Goal: Transaction & Acquisition: Purchase product/service

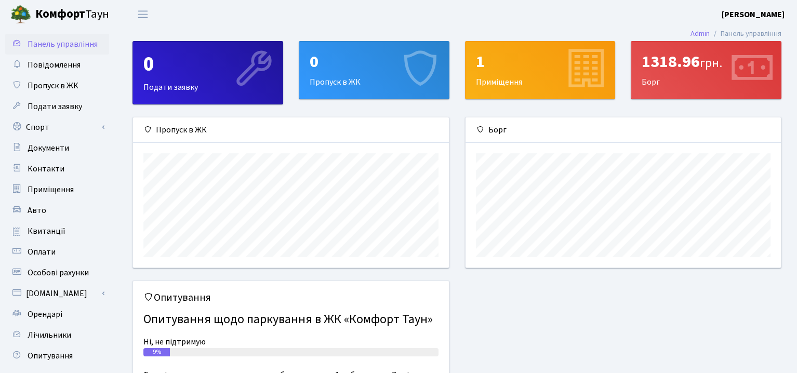
scroll to position [150, 315]
click at [54, 234] on span "Квитанції" at bounding box center [47, 230] width 38 height 11
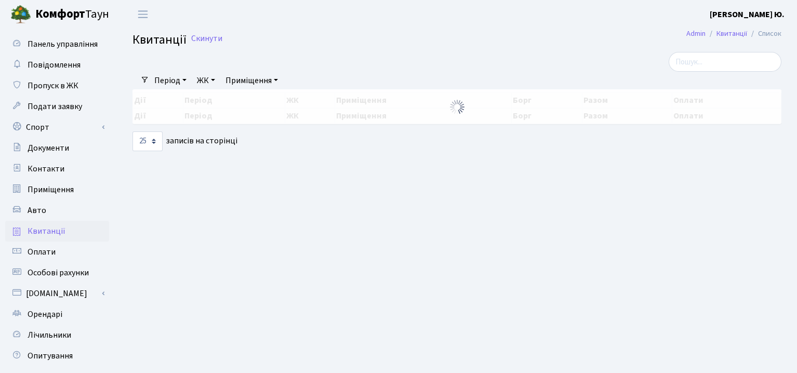
select select "25"
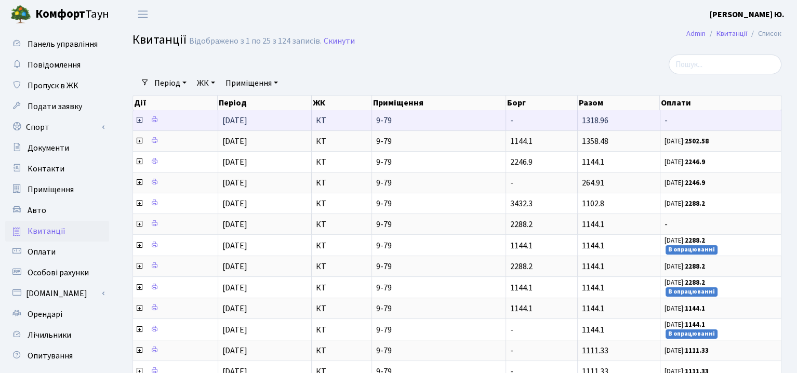
click at [139, 118] on icon at bounding box center [139, 120] width 8 height 8
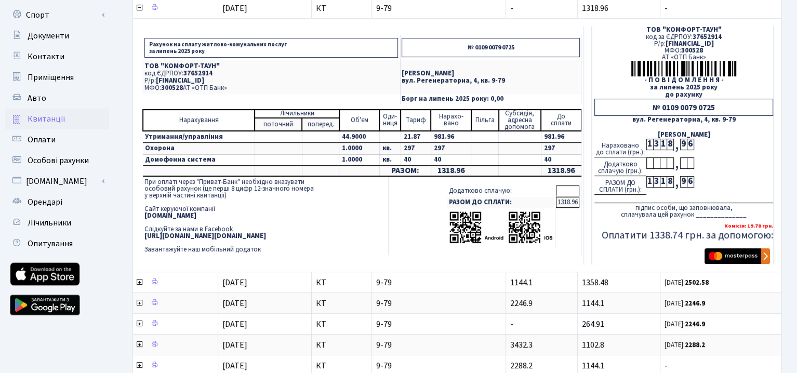
scroll to position [52, 0]
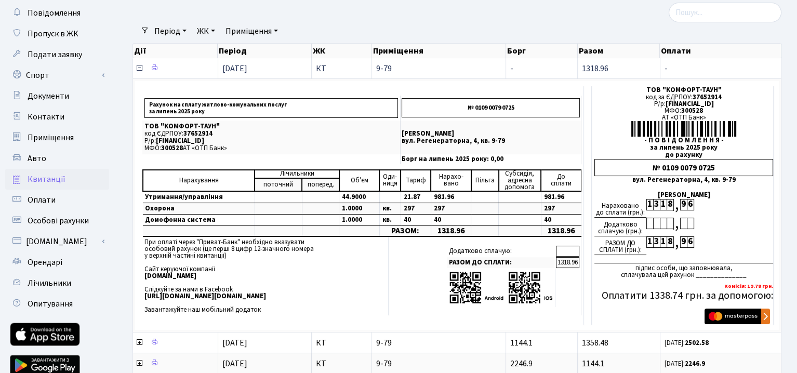
click at [137, 68] on icon at bounding box center [139, 68] width 8 height 8
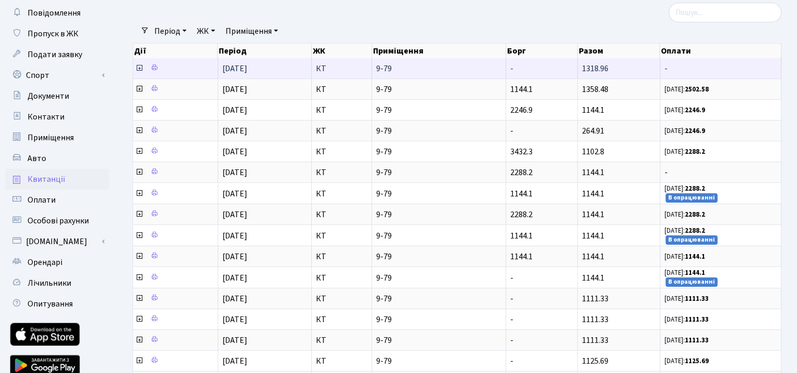
click at [139, 68] on icon at bounding box center [139, 68] width 8 height 8
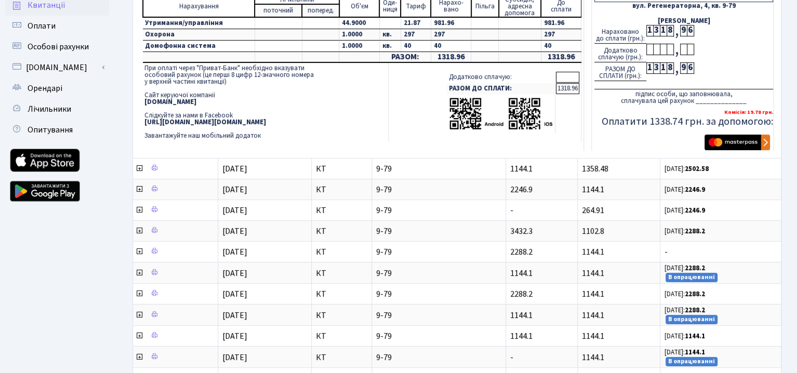
scroll to position [208, 0]
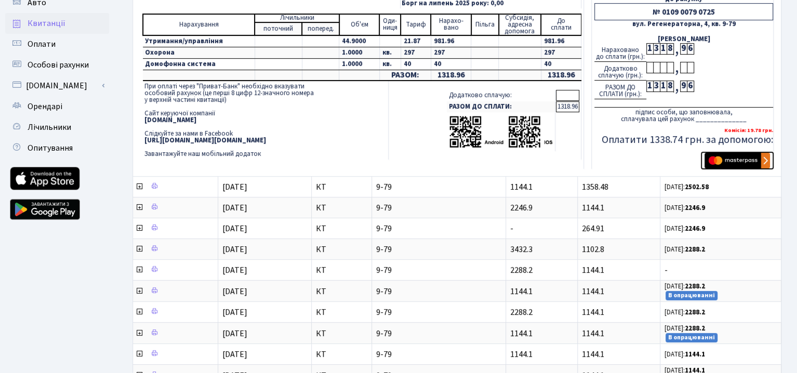
click at [740, 165] on img "submit" at bounding box center [736, 161] width 65 height 16
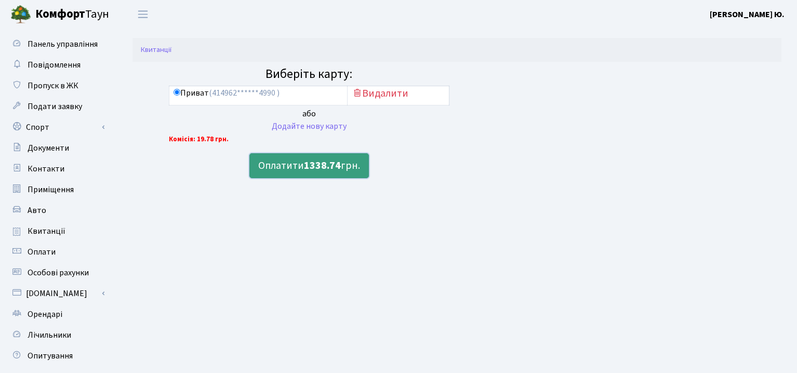
click at [281, 166] on button "Оплатити 1338.74 грн." at bounding box center [308, 165] width 119 height 25
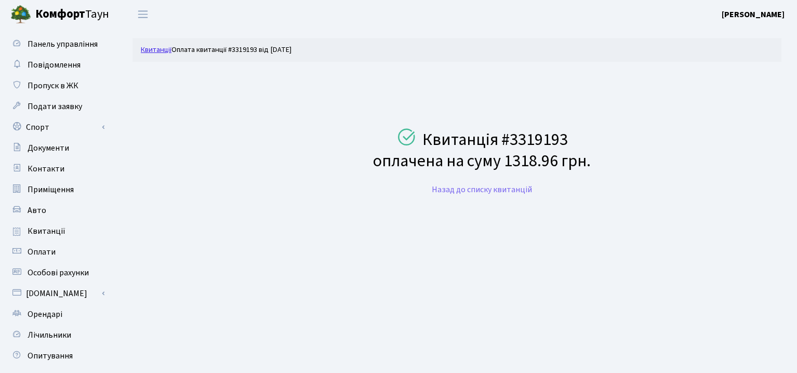
click at [162, 49] on link "Квитанції" at bounding box center [156, 49] width 31 height 11
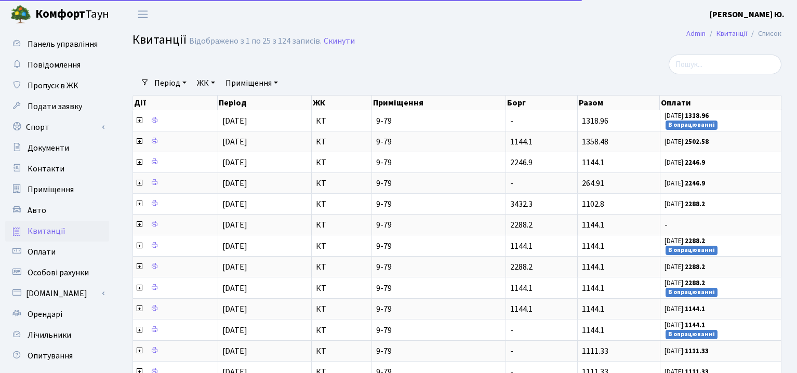
select select "25"
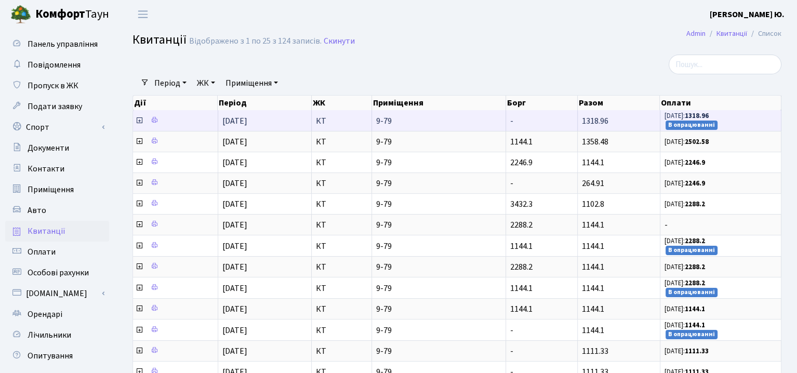
click at [140, 117] on icon at bounding box center [139, 120] width 8 height 8
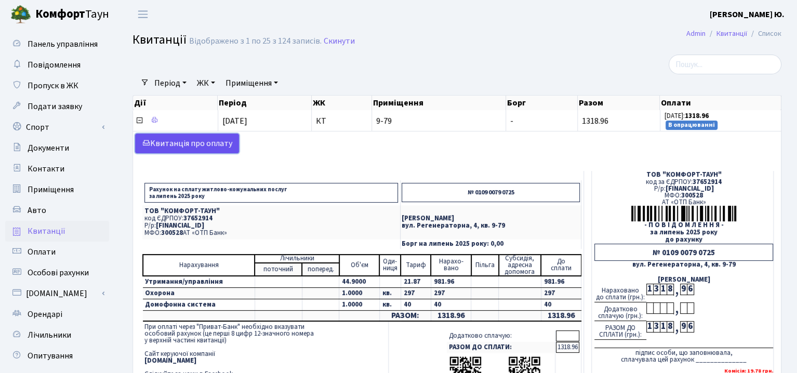
click at [168, 144] on link "Kвитанція про оплату" at bounding box center [187, 144] width 104 height 20
